Goal: Find specific page/section: Find specific page/section

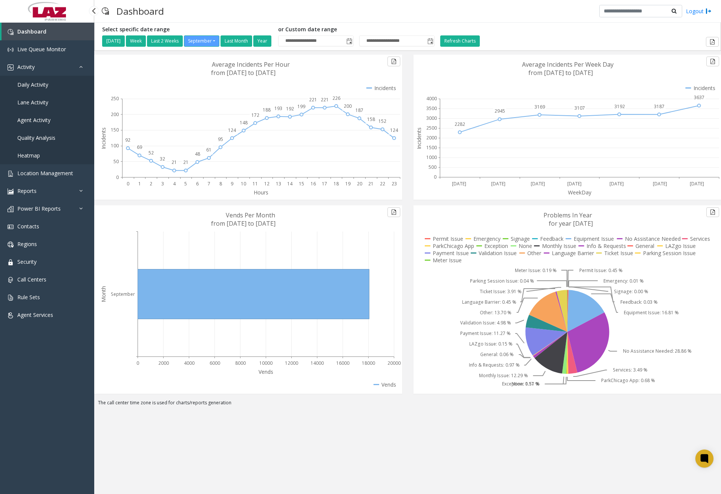
drag, startPoint x: 0, startPoint y: 0, endPoint x: 49, endPoint y: 83, distance: 96.2
click at [49, 83] on link "Daily Activity" at bounding box center [47, 85] width 94 height 18
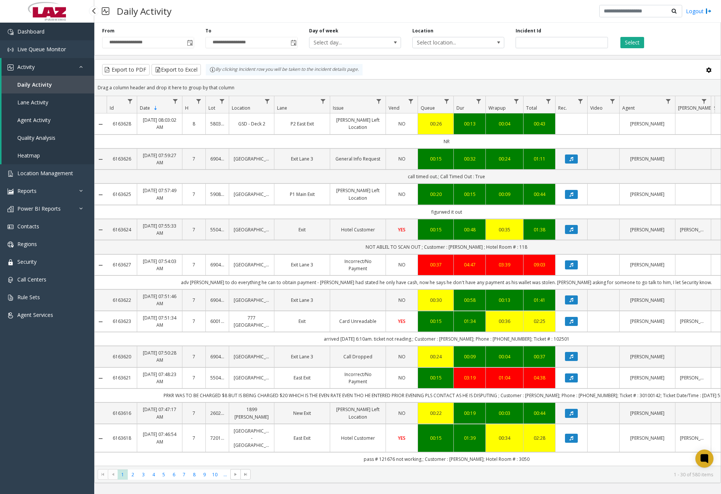
click at [20, 30] on span "Dashboard" at bounding box center [30, 31] width 27 height 7
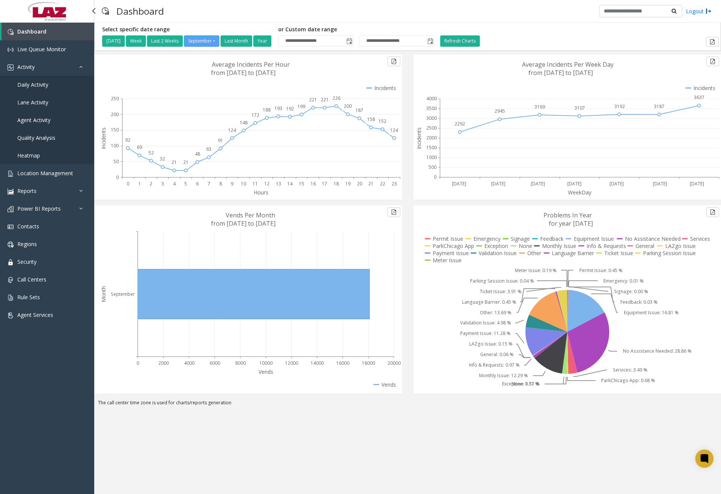
click at [42, 80] on link "Daily Activity" at bounding box center [47, 85] width 94 height 18
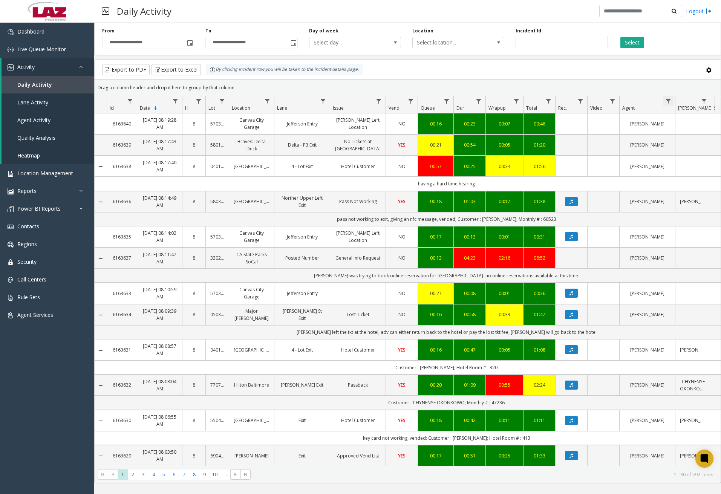
click at [670, 102] on span "Data table" at bounding box center [669, 101] width 6 height 6
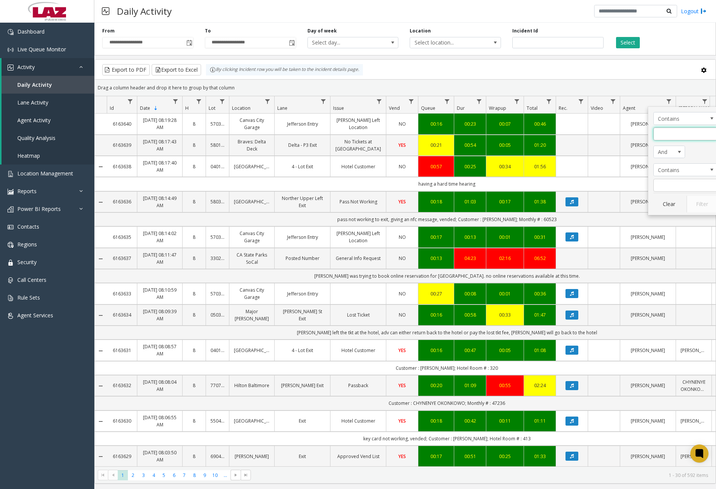
click at [676, 137] on input "Agent Filter" at bounding box center [685, 133] width 64 height 13
type input "*****"
click at [694, 205] on button "Filter" at bounding box center [701, 204] width 31 height 17
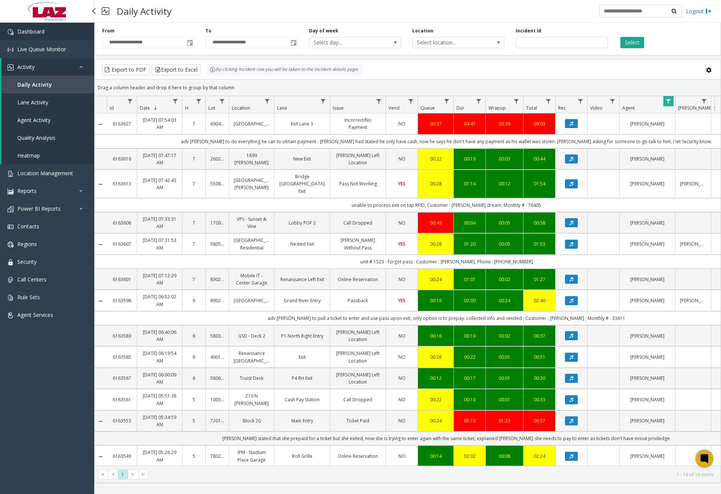
click at [72, 32] on link "Dashboard" at bounding box center [47, 32] width 94 height 18
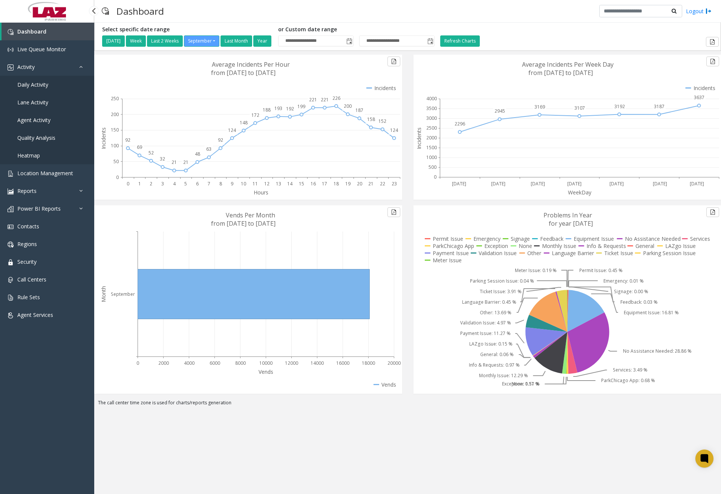
click at [43, 81] on span "Daily Activity" at bounding box center [32, 84] width 31 height 7
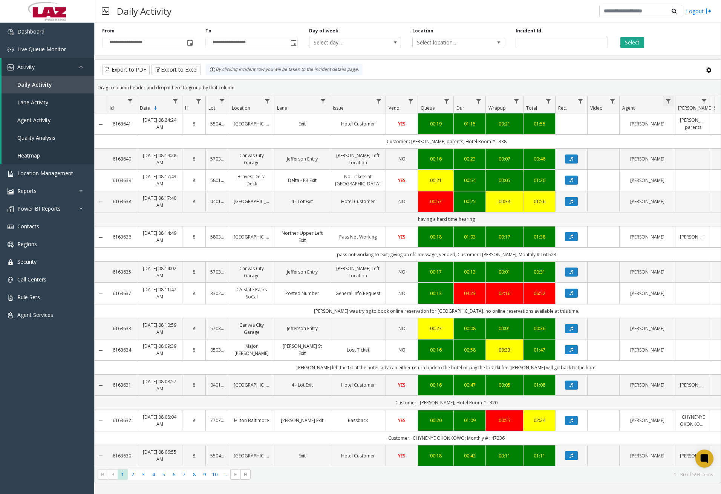
click at [670, 104] on span "Data table" at bounding box center [669, 101] width 6 height 6
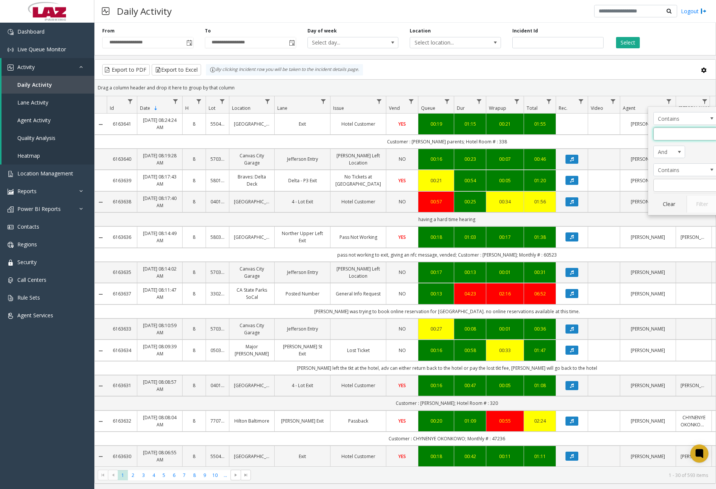
click at [687, 136] on input "Agent Filter" at bounding box center [685, 133] width 64 height 13
type input "******"
click at [700, 205] on button "Filter" at bounding box center [701, 204] width 31 height 17
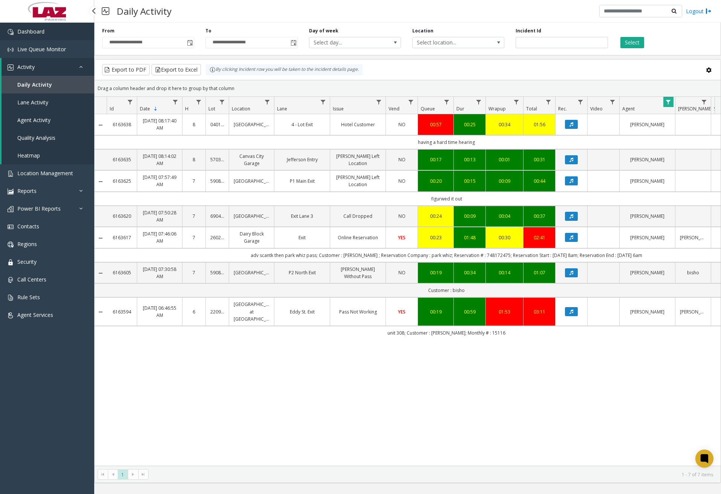
click at [60, 31] on link "Dashboard" at bounding box center [47, 32] width 94 height 18
